Goal: Answer question/provide support: Share knowledge or assist other users

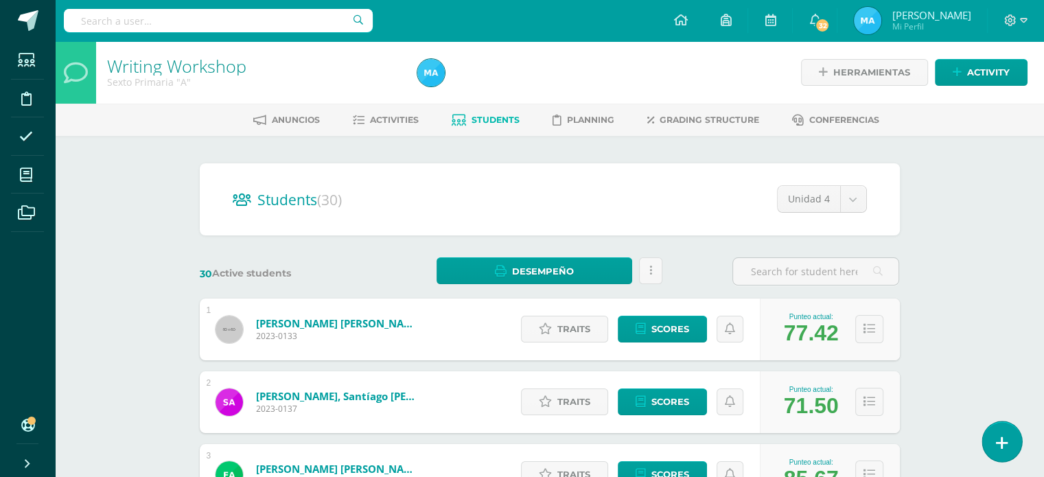
click at [1007, 437] on link at bounding box center [1001, 441] width 39 height 40
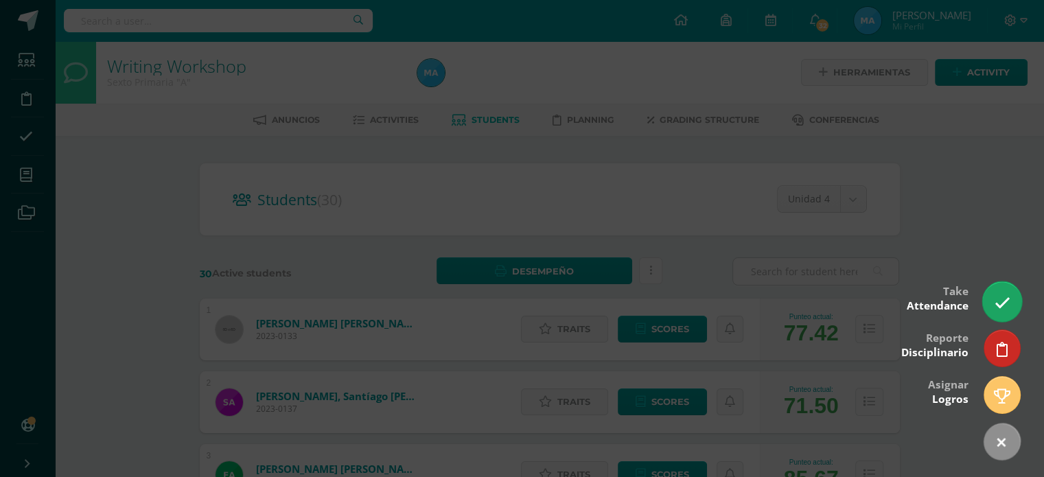
click at [1002, 299] on icon at bounding box center [1002, 303] width 16 height 16
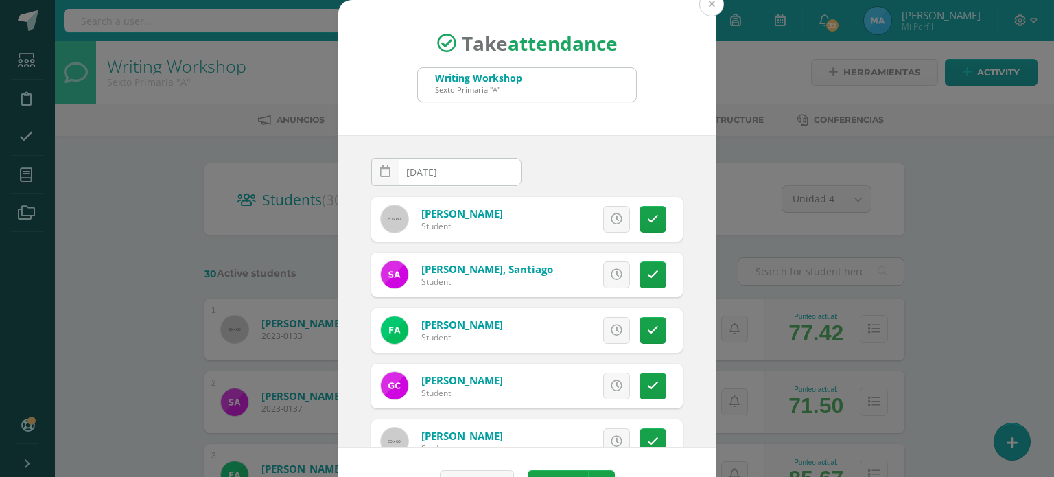
click at [708, 1] on button at bounding box center [711, 4] width 25 height 25
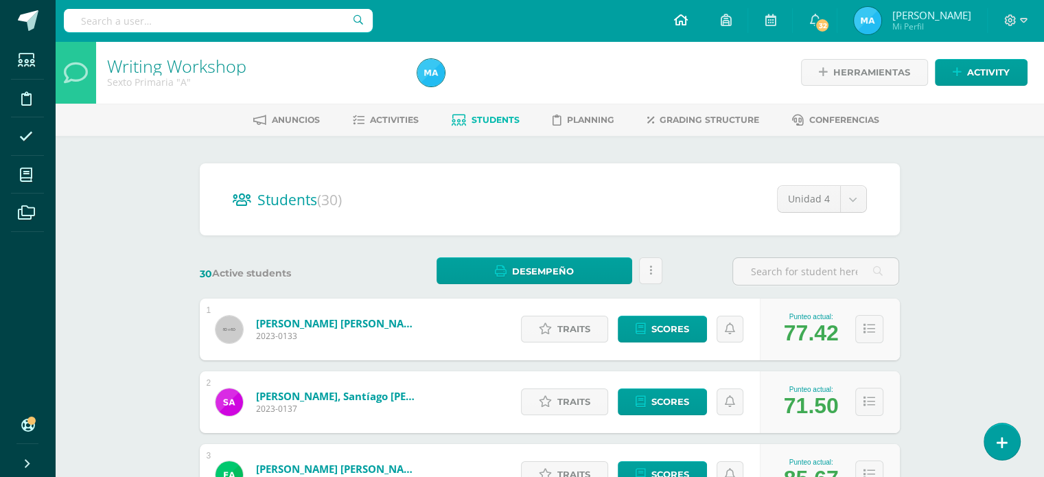
click at [704, 24] on link at bounding box center [680, 20] width 47 height 41
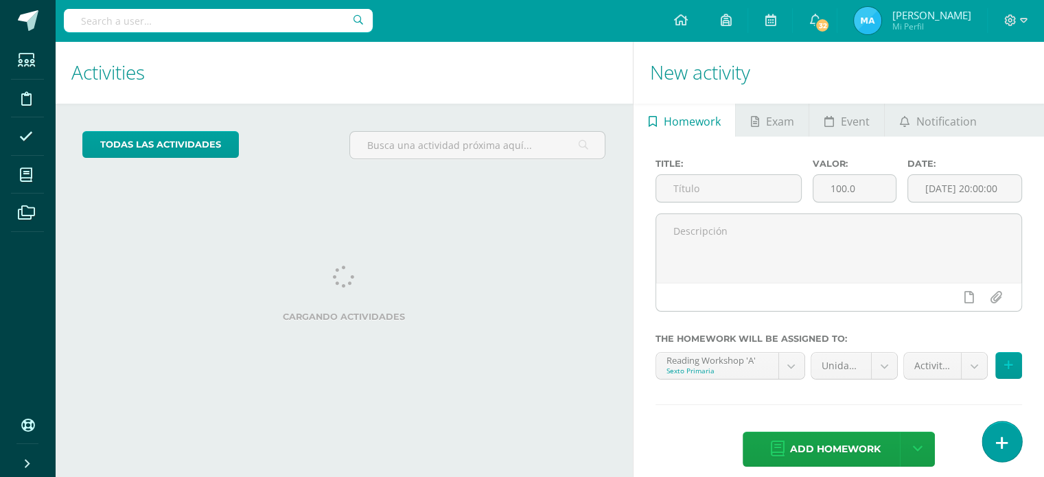
click at [1005, 456] on link at bounding box center [1001, 441] width 39 height 40
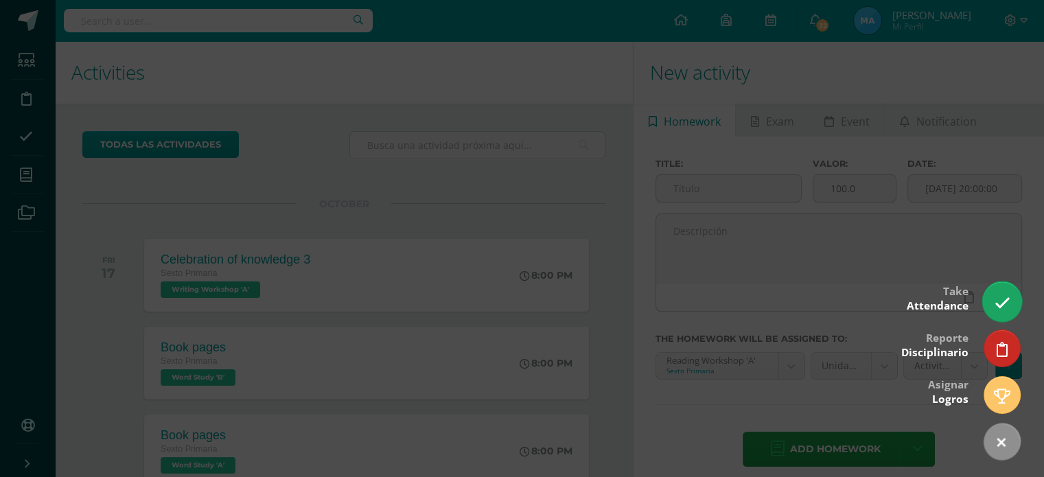
click at [1002, 289] on link at bounding box center [1001, 301] width 39 height 40
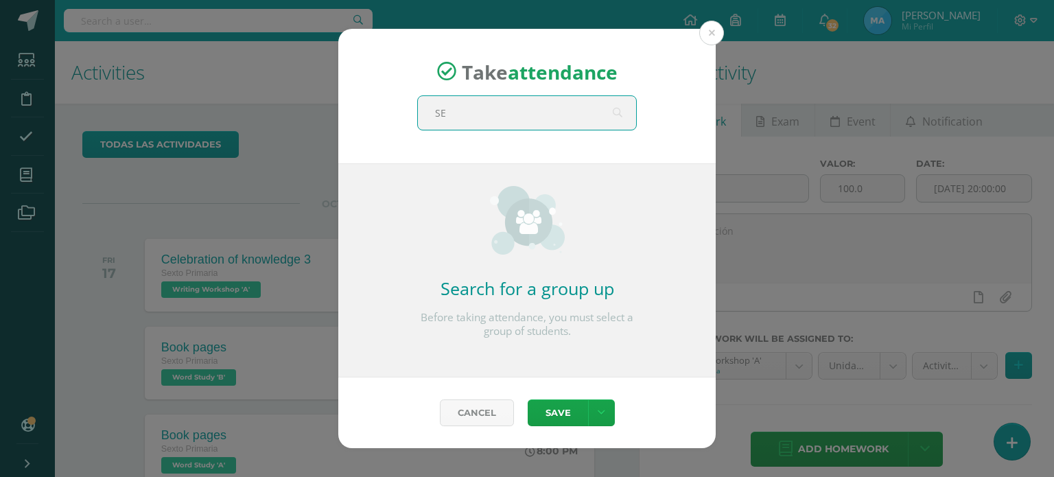
type input "SEX"
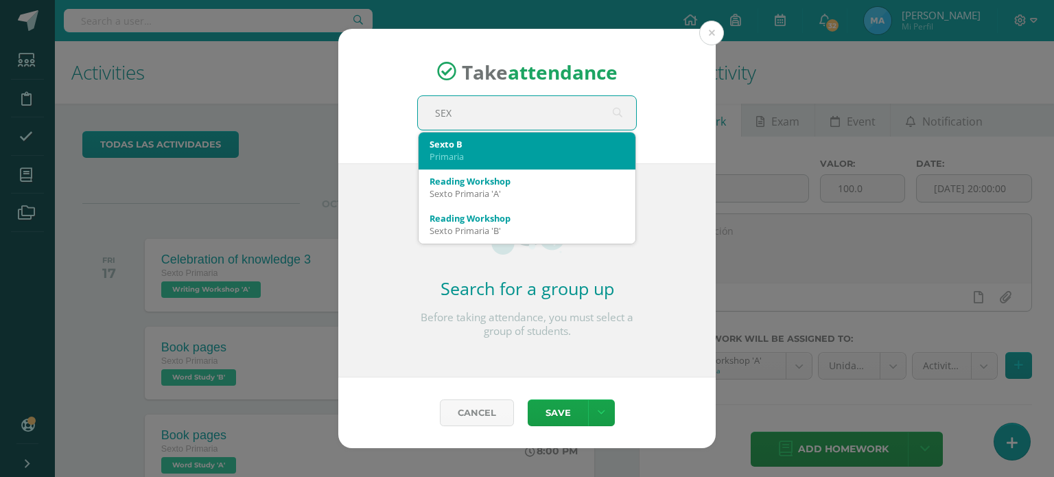
click at [513, 148] on div "Sexto B" at bounding box center [527, 144] width 195 height 12
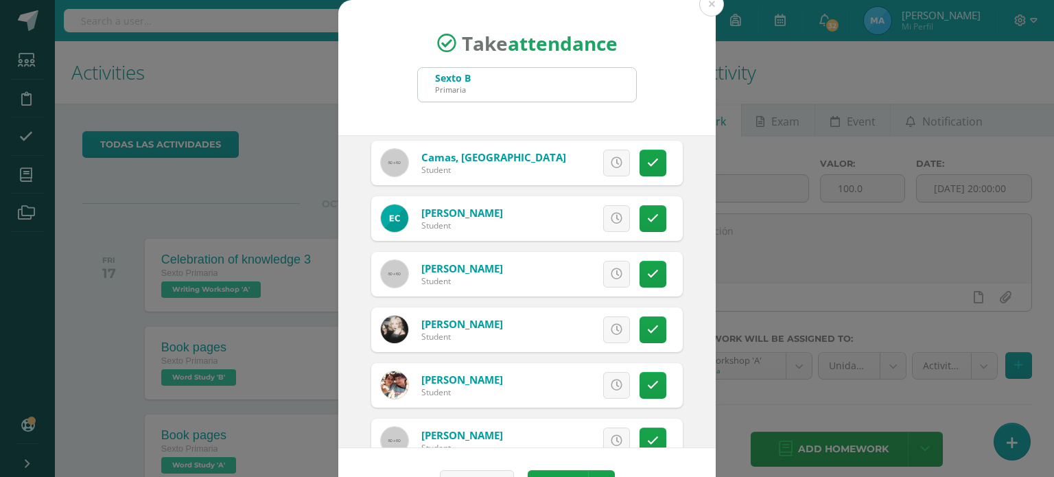
scroll to position [455, 0]
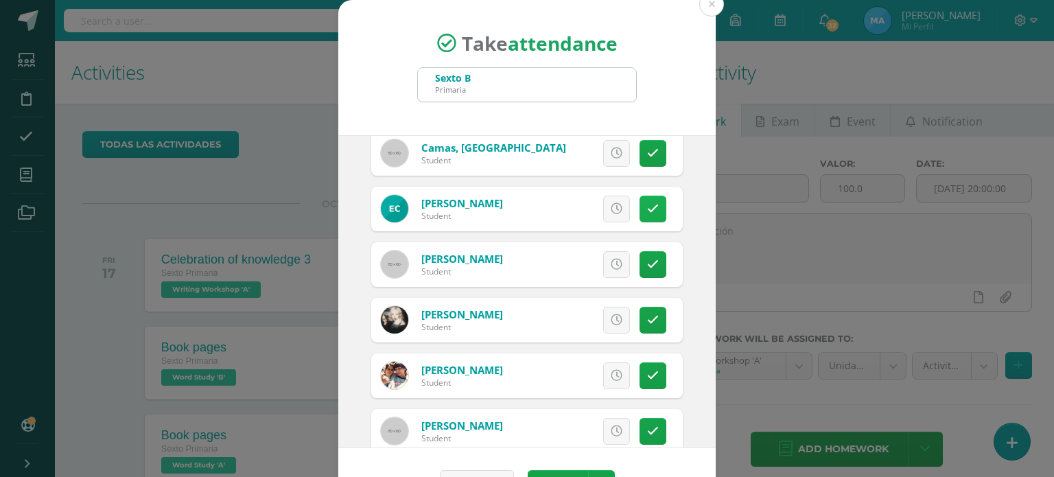
click at [640, 213] on link at bounding box center [653, 209] width 27 height 27
click at [544, 470] on button "Save" at bounding box center [558, 483] width 60 height 27
